Goal: Information Seeking & Learning: Learn about a topic

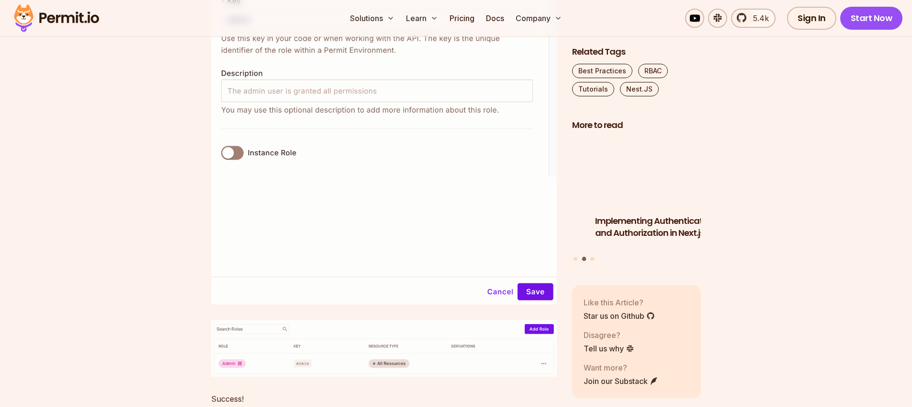
scroll to position [3902, 0]
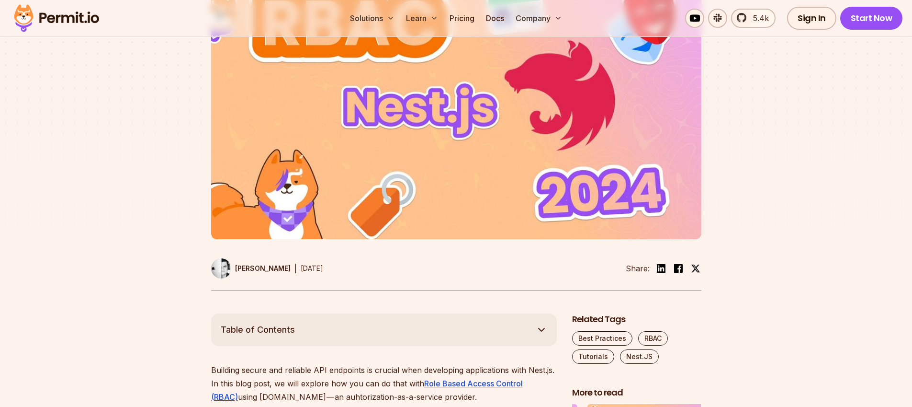
scroll to position [0, 0]
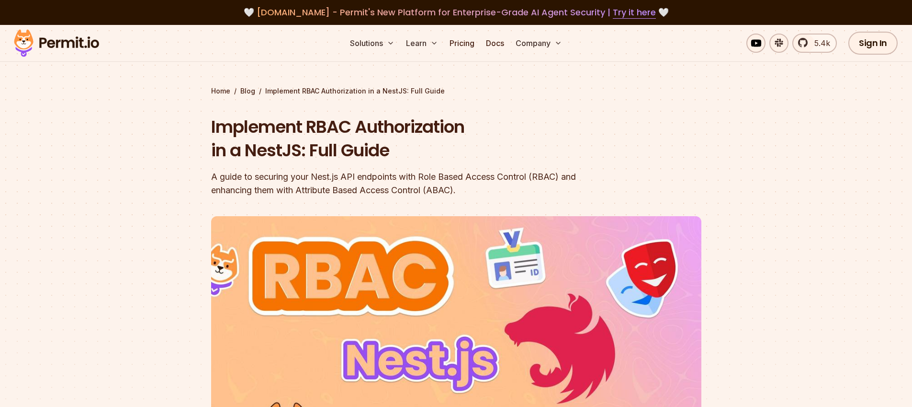
click at [292, 180] on div "A guide to securing your Nest.js API endpoints with Role Based Access Control (…" at bounding box center [395, 183] width 368 height 27
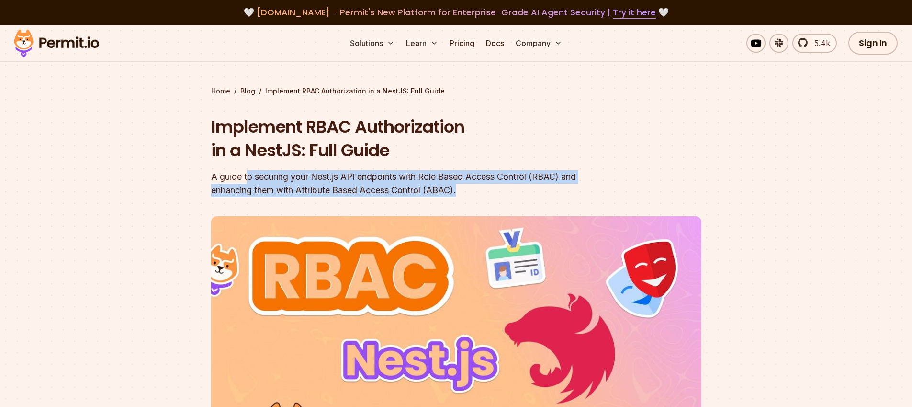
drag, startPoint x: 246, startPoint y: 181, endPoint x: 535, endPoint y: 197, distance: 290.2
click at [535, 197] on header "Implement RBAC Authorization in a NestJS: Full Guide A guide to securing your N…" at bounding box center [456, 329] width 490 height 428
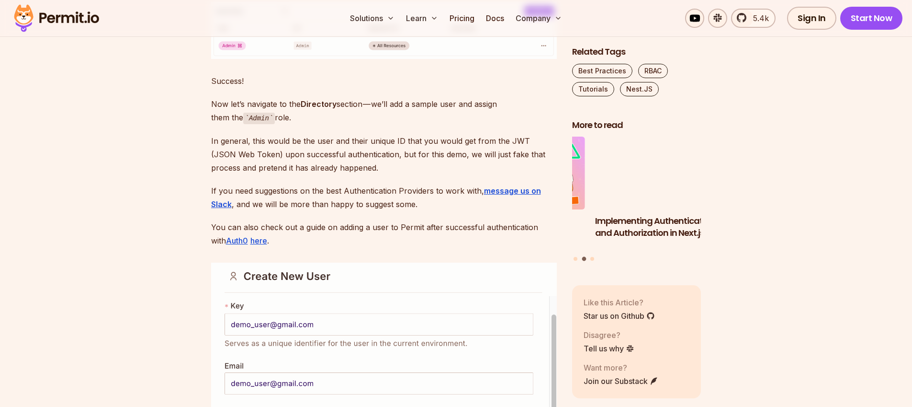
scroll to position [3344, 0]
